Goal: Share content

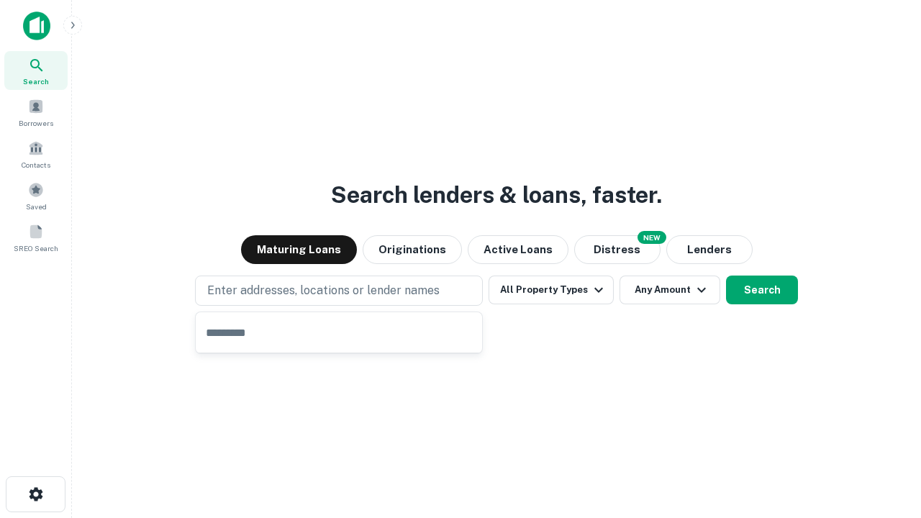
type input "**********"
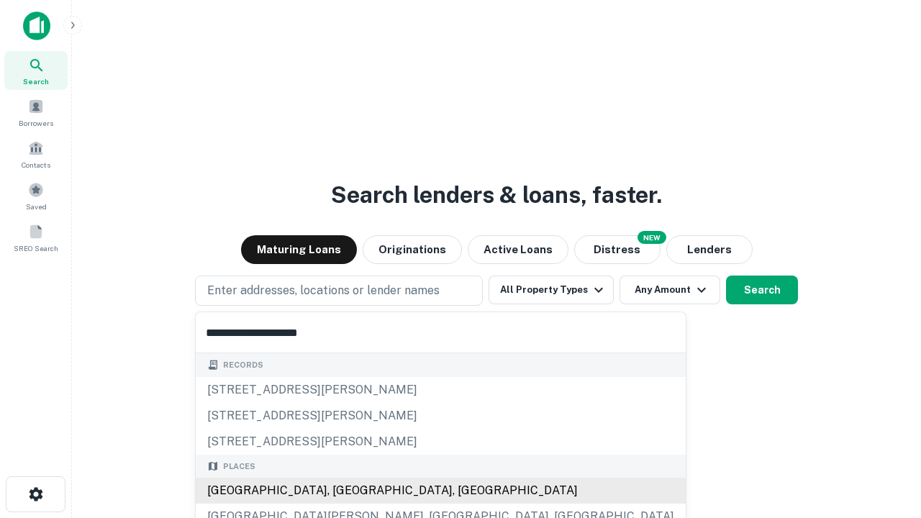
click at [344, 491] on div "[GEOGRAPHIC_DATA], [GEOGRAPHIC_DATA], [GEOGRAPHIC_DATA]" at bounding box center [441, 491] width 490 height 26
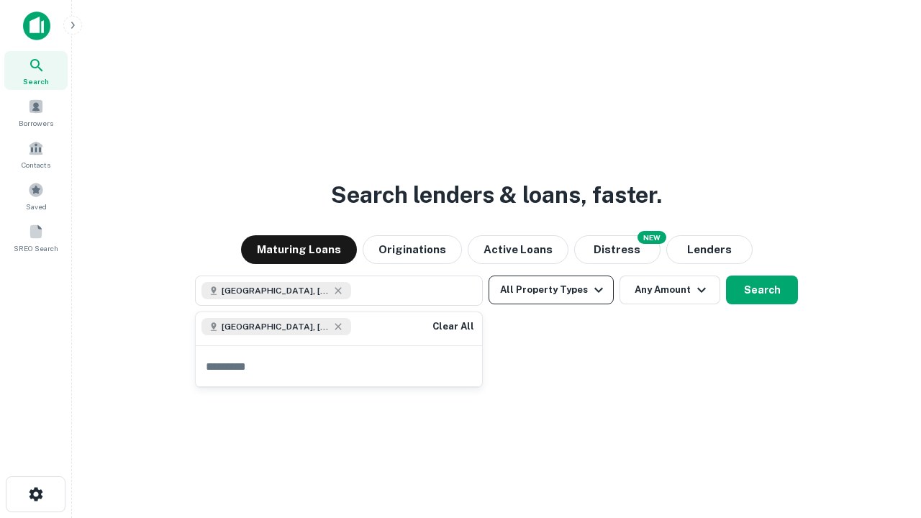
click at [551, 290] on button "All Property Types" at bounding box center [550, 289] width 125 height 29
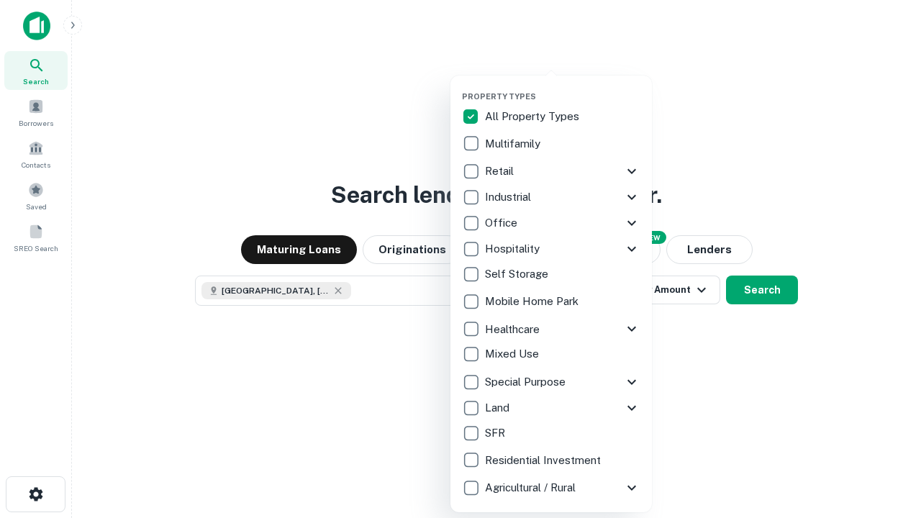
click at [562, 87] on button "button" at bounding box center [562, 87] width 201 height 1
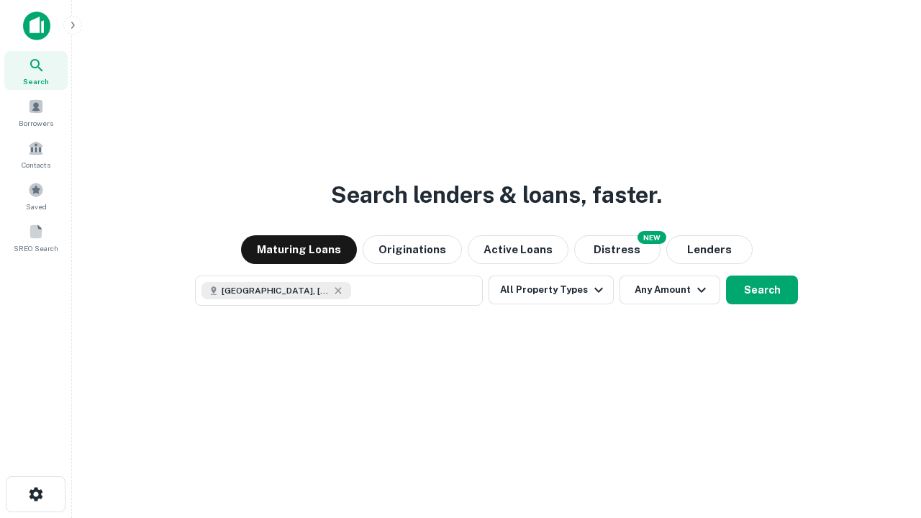
scroll to position [23, 0]
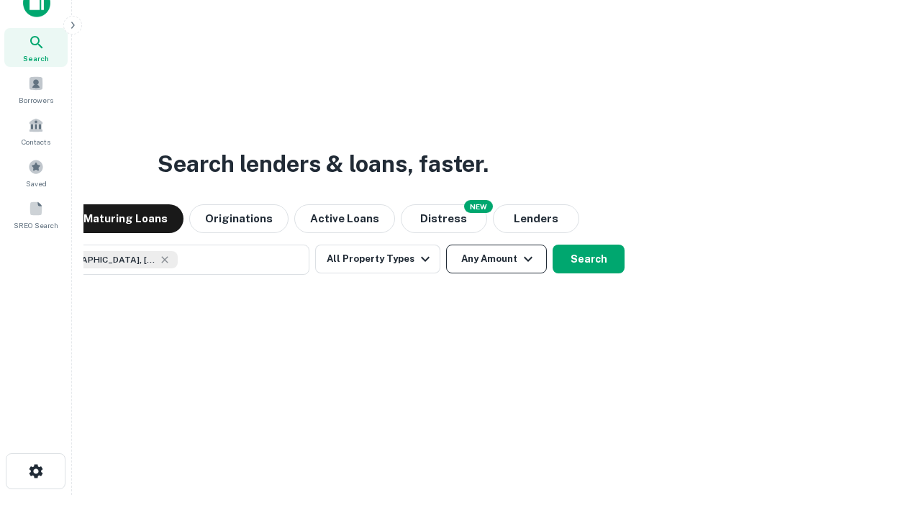
click at [446, 245] on button "Any Amount" at bounding box center [496, 259] width 101 height 29
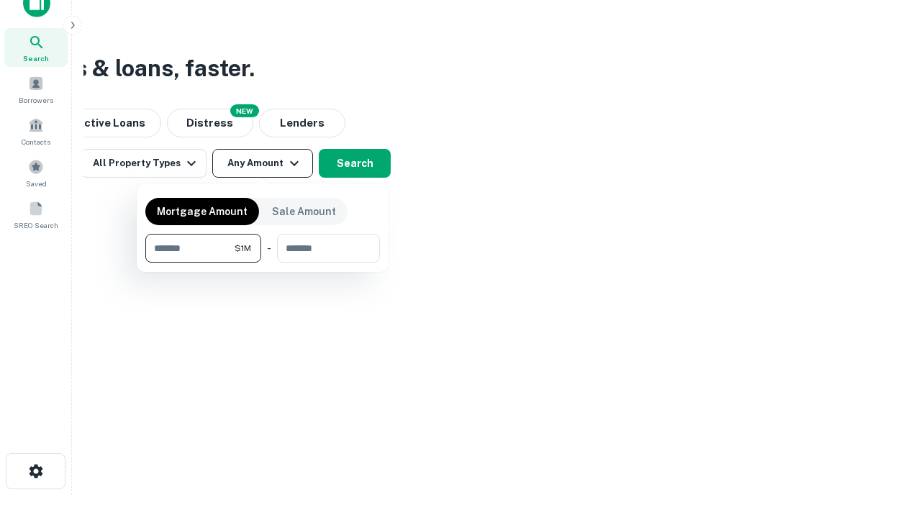
type input "*******"
click at [263, 263] on button "button" at bounding box center [262, 263] width 234 height 1
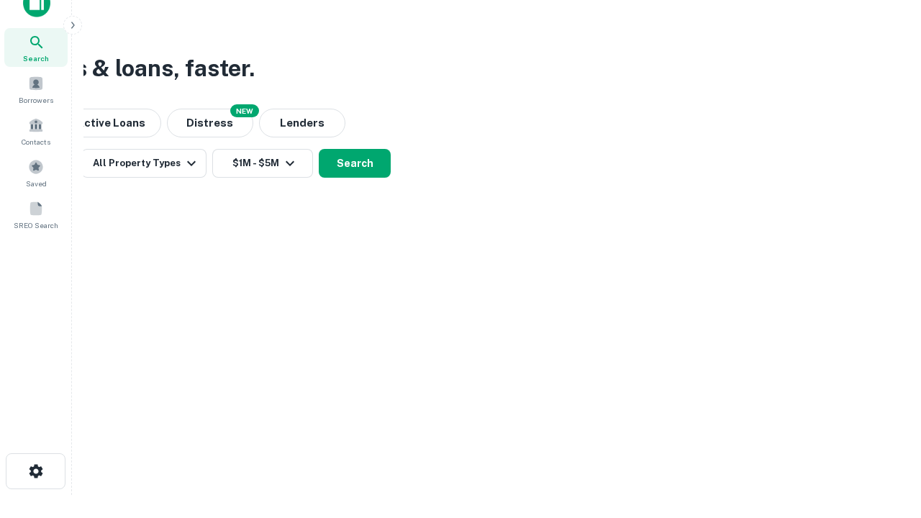
scroll to position [8, 265]
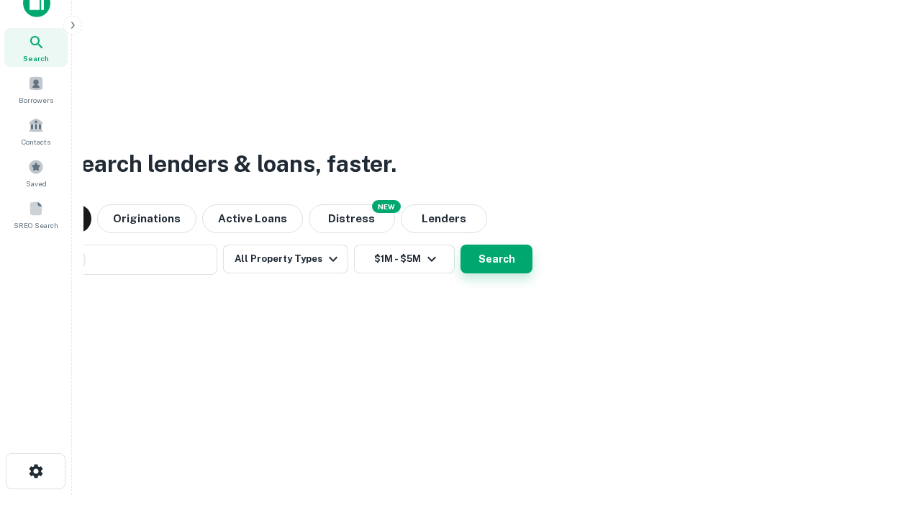
click at [460, 245] on button "Search" at bounding box center [496, 259] width 72 height 29
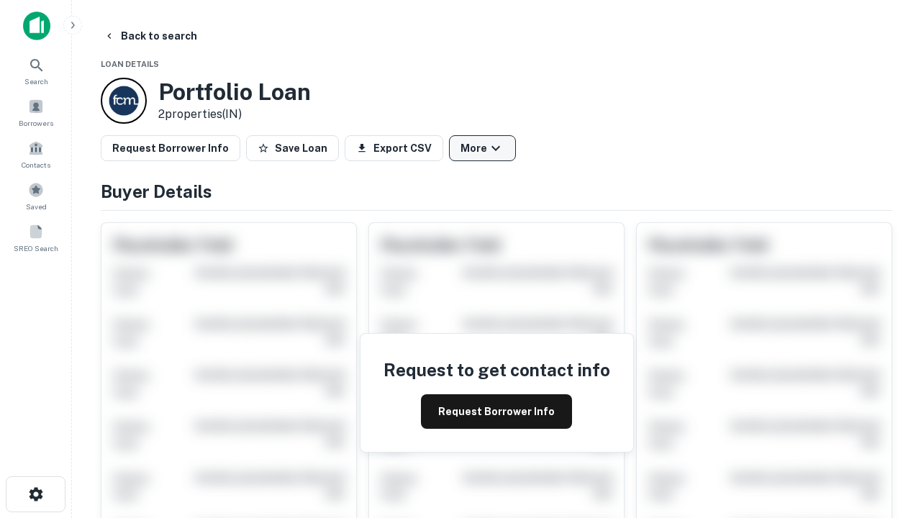
click at [482, 148] on button "More" at bounding box center [482, 148] width 67 height 26
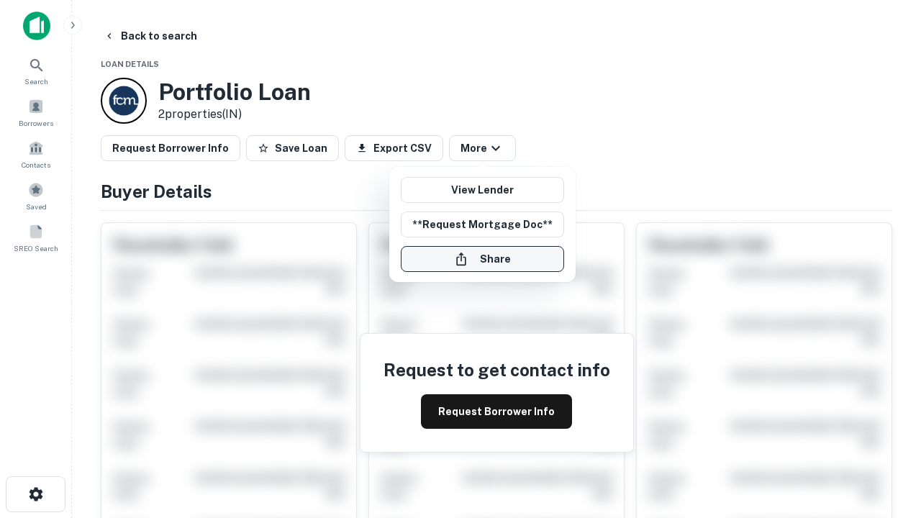
click at [482, 259] on button "Share" at bounding box center [482, 259] width 163 height 26
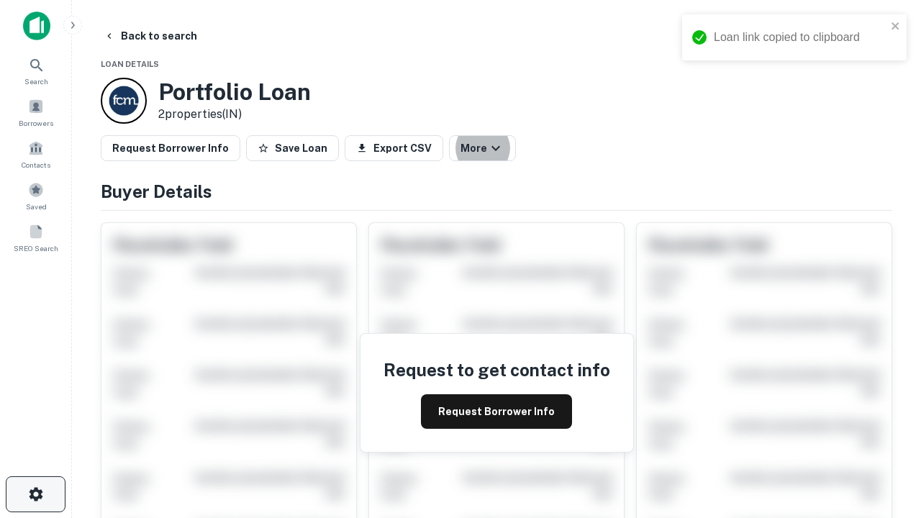
click at [35, 494] on icon "button" at bounding box center [35, 494] width 17 height 17
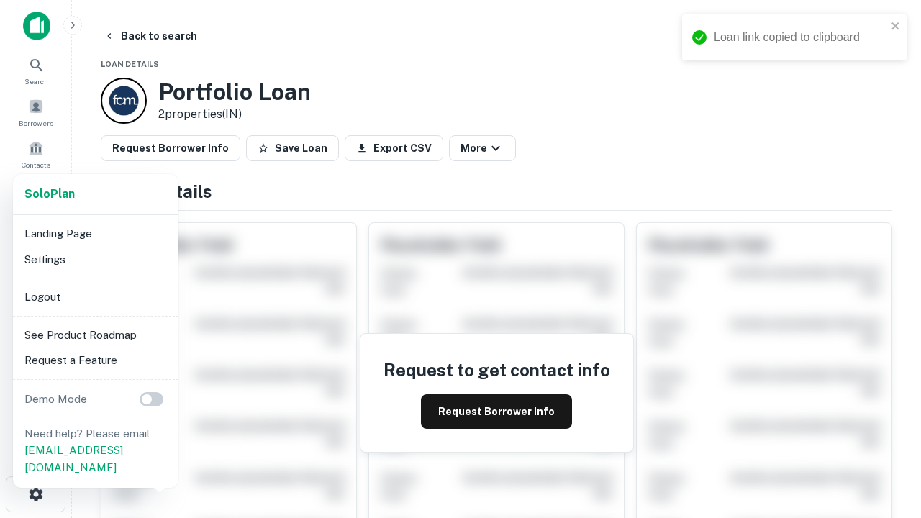
click at [95, 296] on li "Logout" at bounding box center [96, 297] width 154 height 26
